Goal: Task Accomplishment & Management: Manage account settings

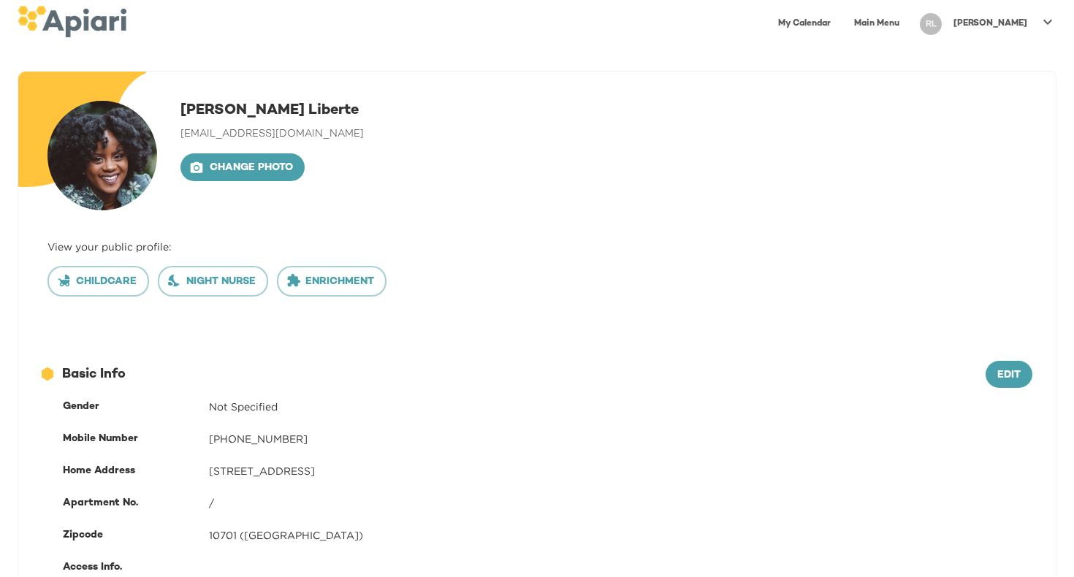
click at [906, 15] on link "Main Menu" at bounding box center [876, 24] width 63 height 30
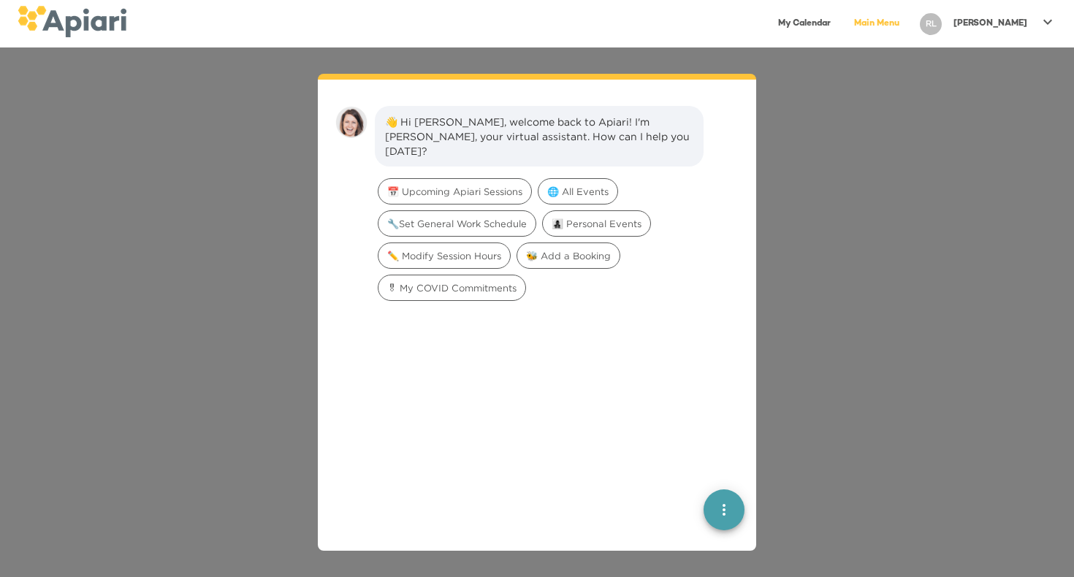
scroll to position [20, 0]
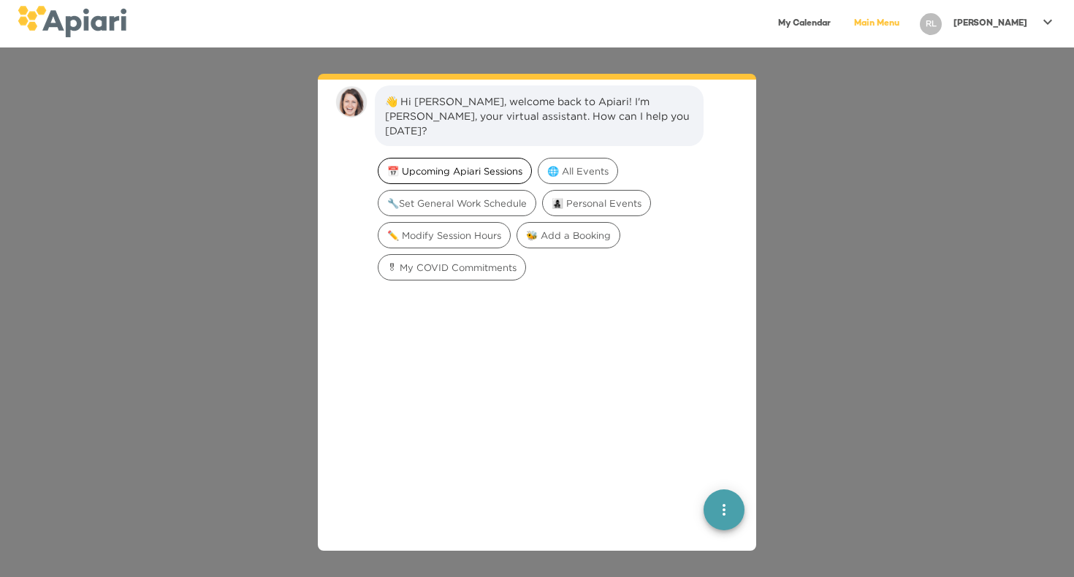
click at [490, 158] on div "📅 Upcoming Apiari Sessions" at bounding box center [455, 171] width 154 height 26
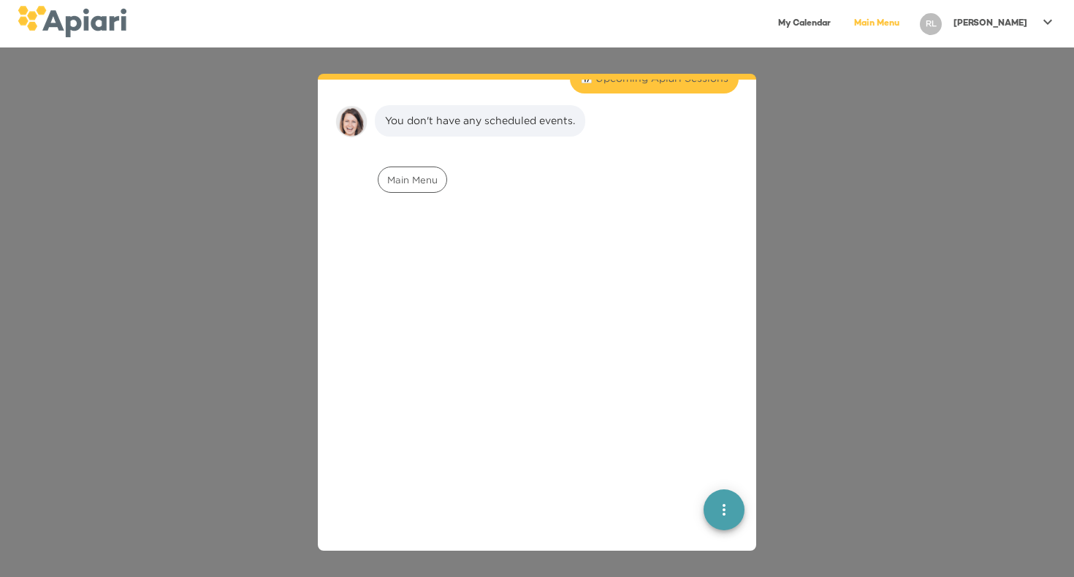
scroll to position [121, 0]
click at [394, 168] on span "Main Menu" at bounding box center [412, 175] width 68 height 14
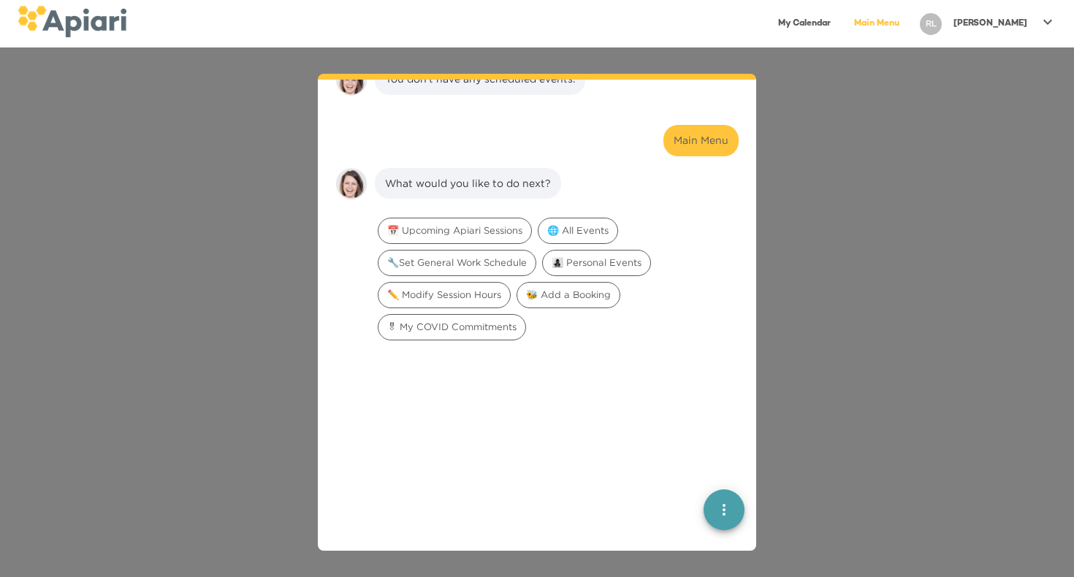
scroll to position [224, 0]
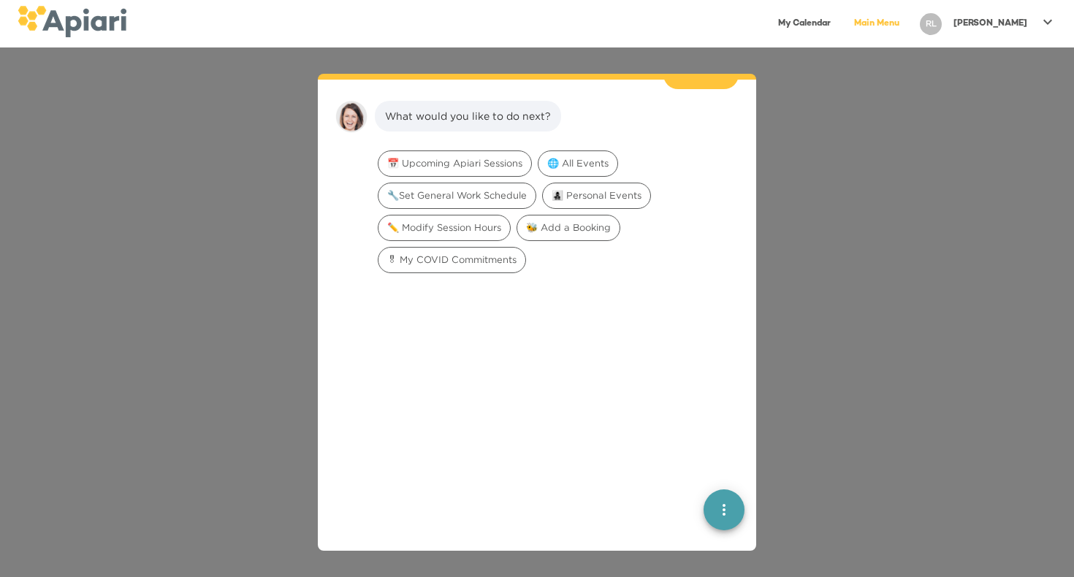
click at [941, 28] on div "RL" at bounding box center [930, 24] width 22 height 22
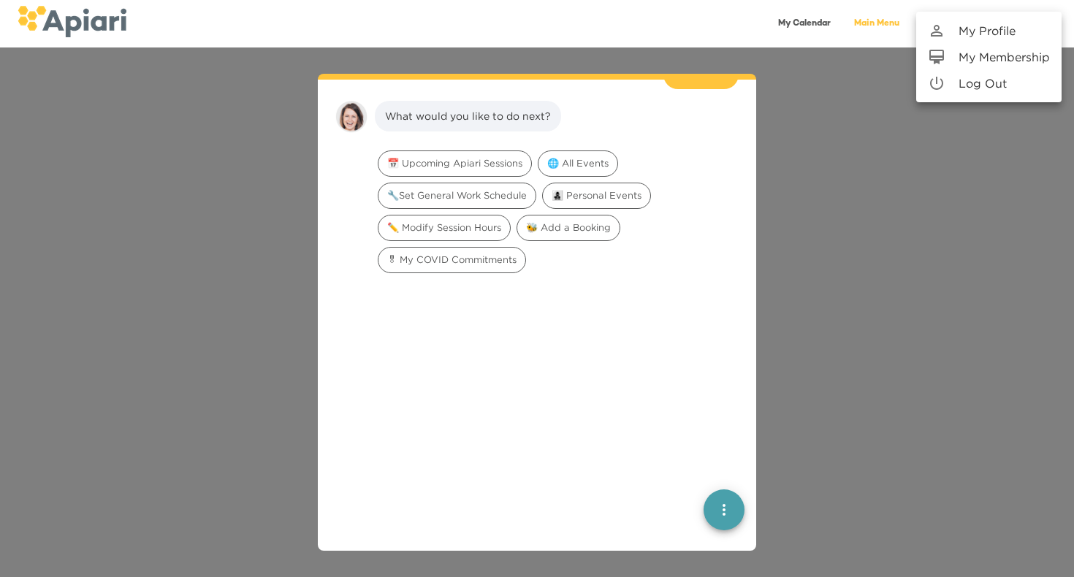
click at [960, 33] on p "My Profile" at bounding box center [986, 31] width 57 height 18
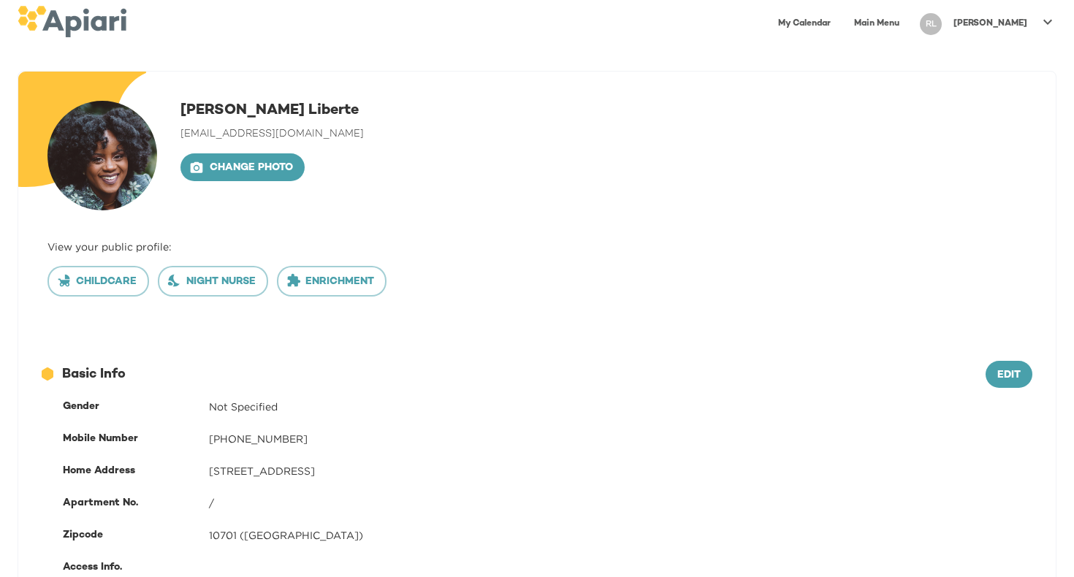
click at [1003, 30] on div "[PERSON_NAME]" at bounding box center [989, 24] width 85 height 24
click at [995, 64] on p "My Membership" at bounding box center [1003, 57] width 91 height 18
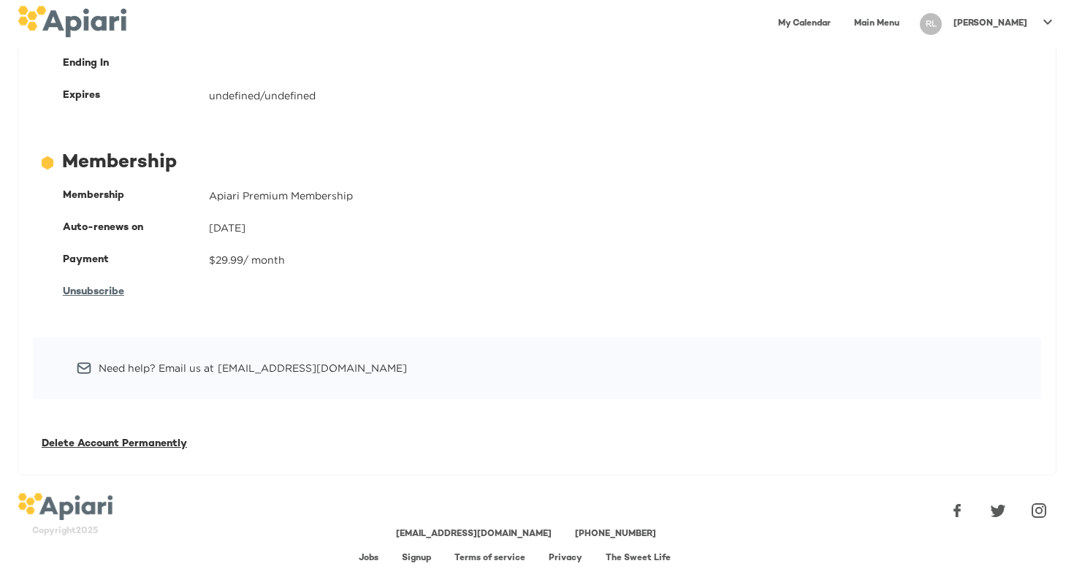
scroll to position [115, 0]
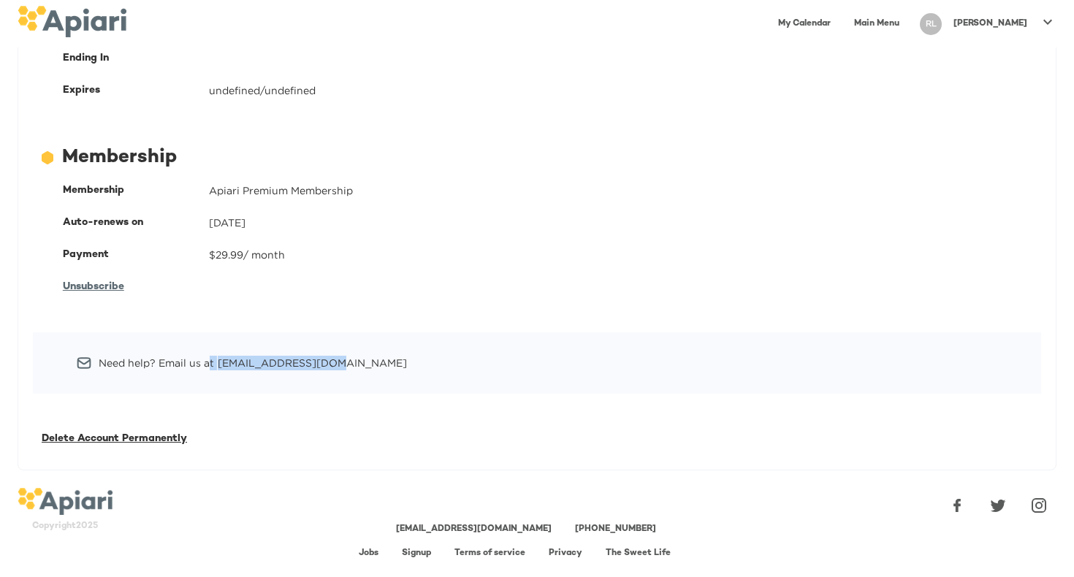
drag, startPoint x: 329, startPoint y: 357, endPoint x: 207, endPoint y: 359, distance: 122.0
click at [207, 359] on div "Need help? Email us at [EMAIL_ADDRESS][DOMAIN_NAME]" at bounding box center [537, 362] width 1008 height 61
click at [629, 175] on div "Membership Apiari Premium Membership" at bounding box center [547, 191] width 987 height 32
